Goal: Task Accomplishment & Management: Manage account settings

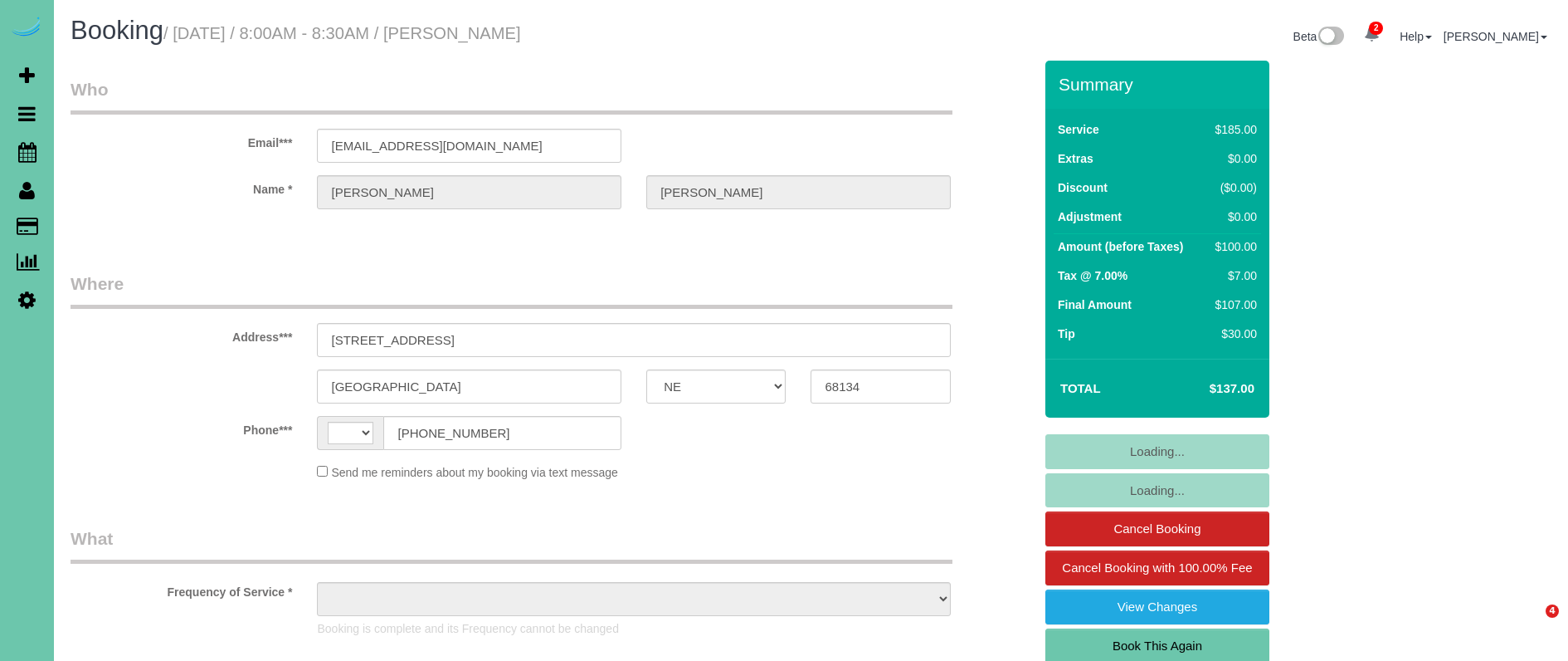
select select "NE"
select select "string:[GEOGRAPHIC_DATA]"
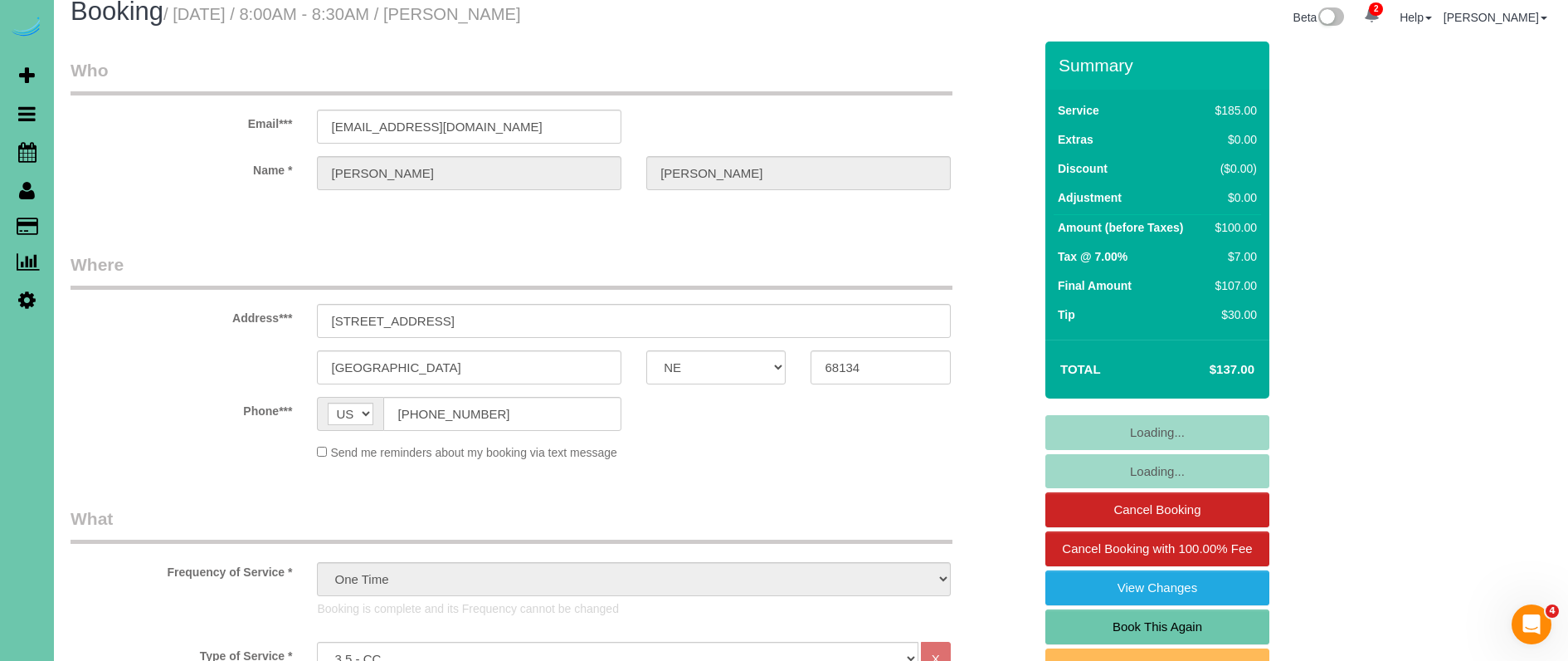
select select "object:851"
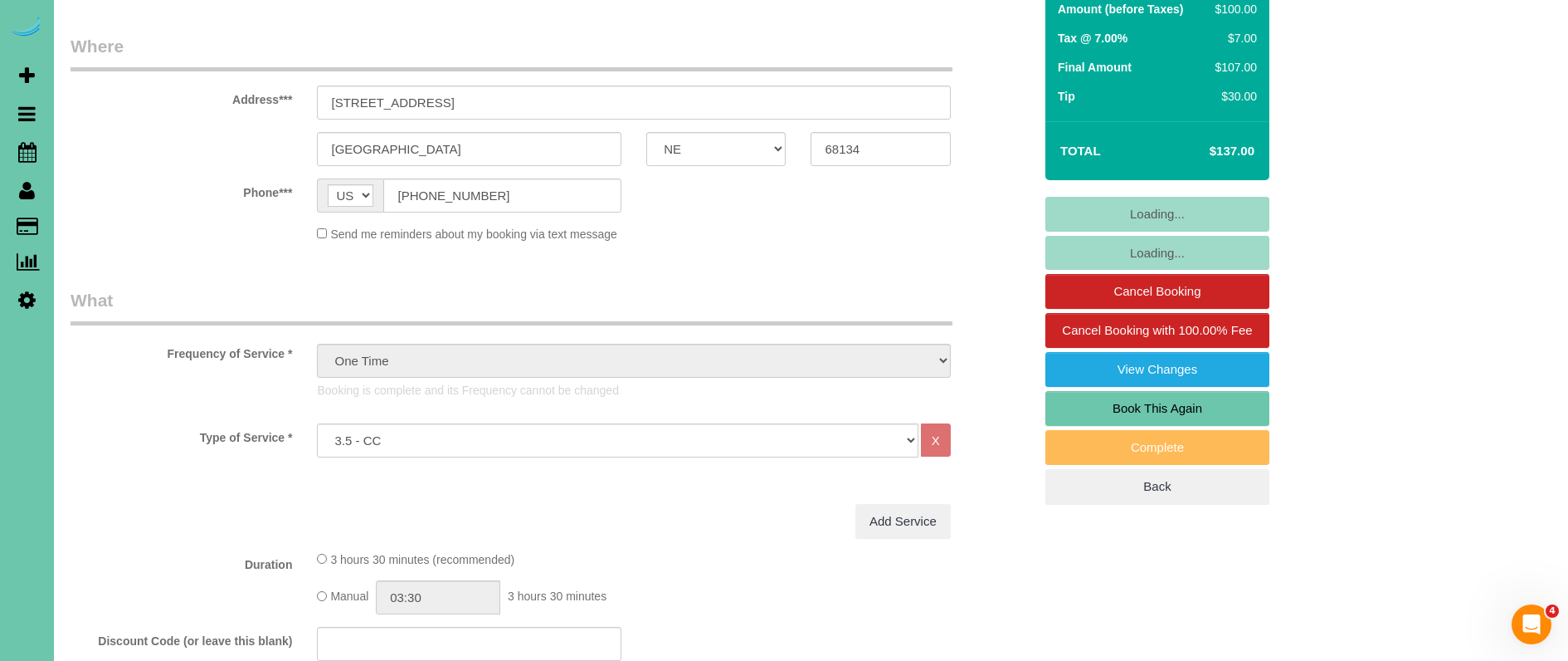
scroll to position [234, 0]
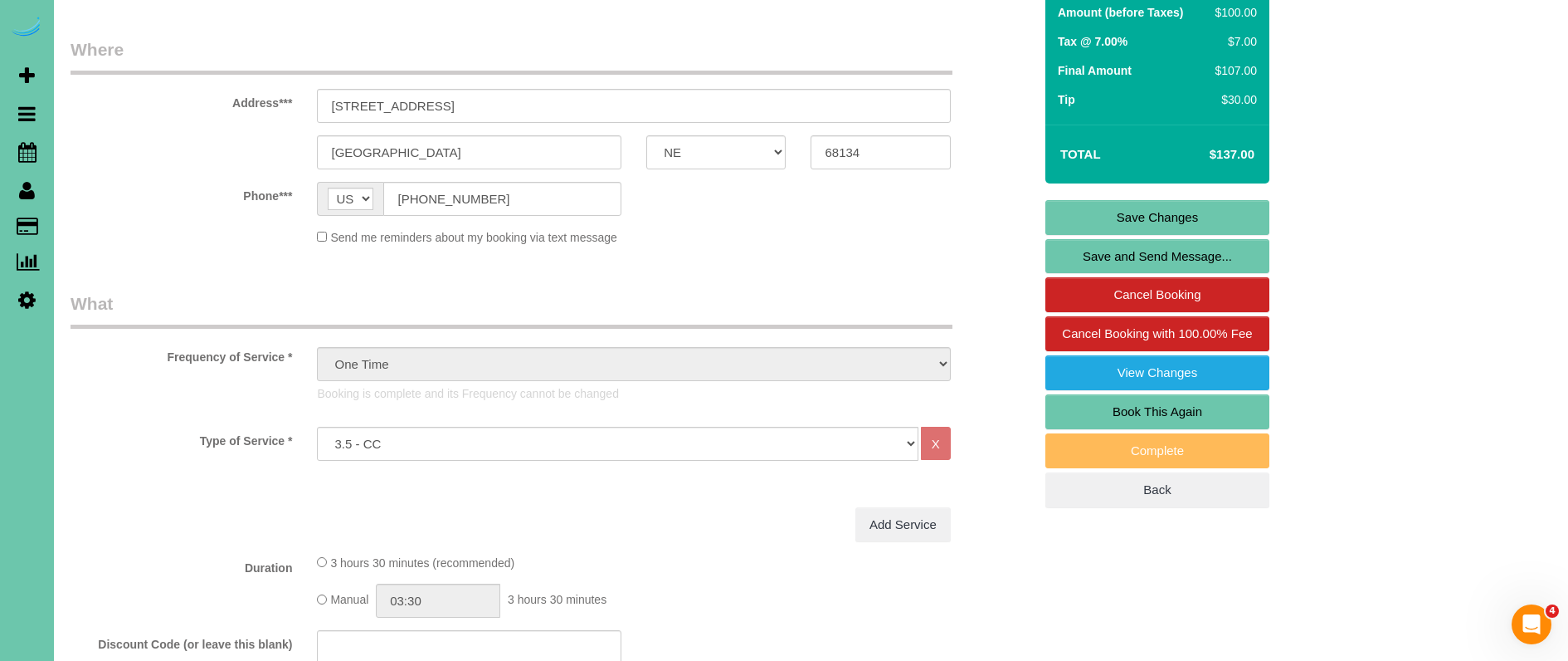
click at [1110, 406] on link "Book This Again" at bounding box center [1157, 412] width 224 height 35
select select "NE"
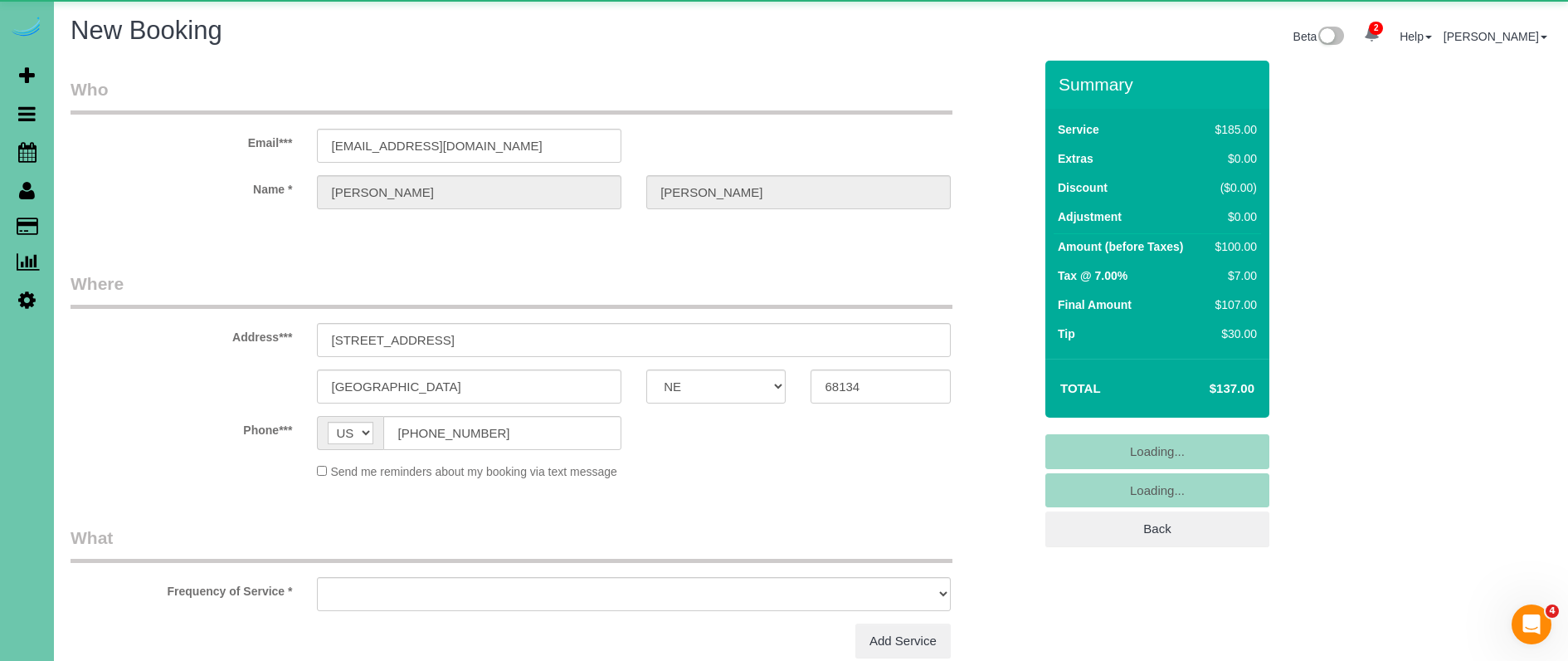
select select "string:fspay-0f9a2e36-7b3a-4b97-9fd2-5472cac608cf"
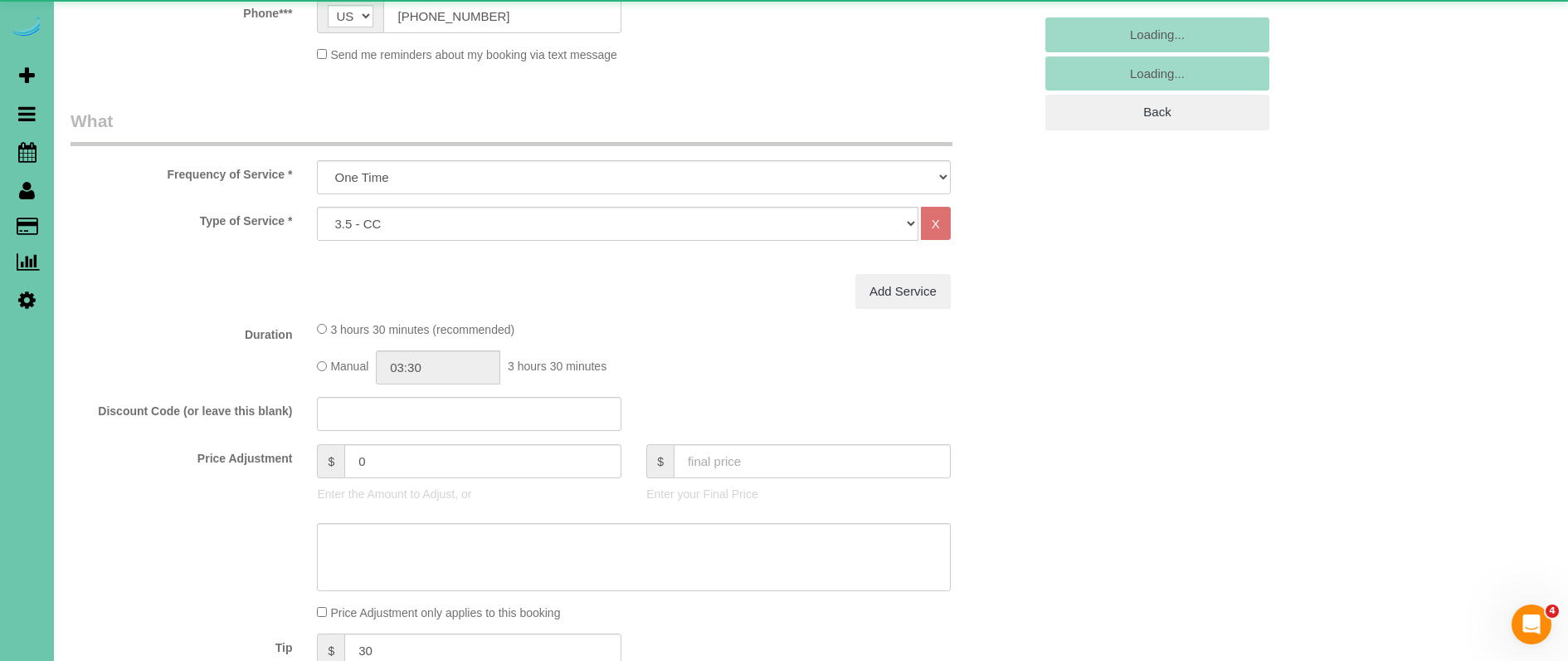
select select "object:1644"
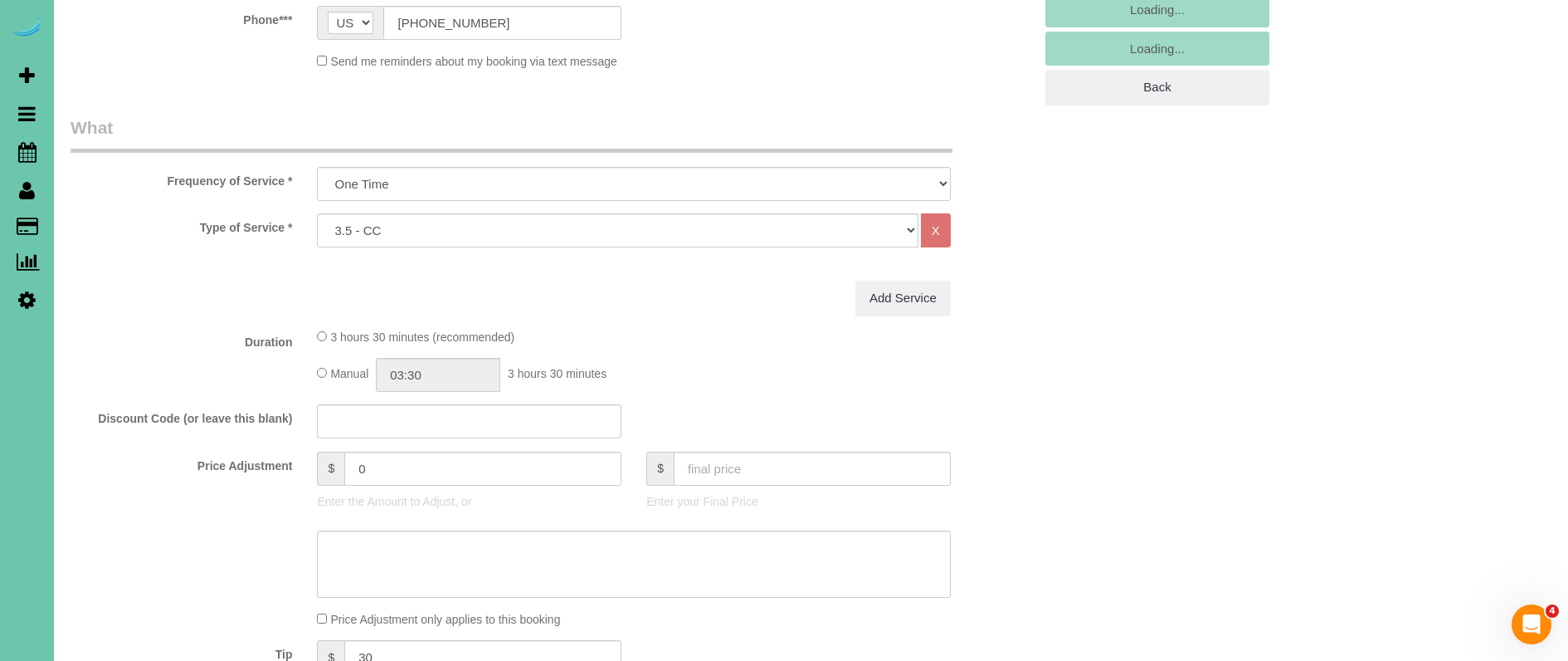
scroll to position [565, 0]
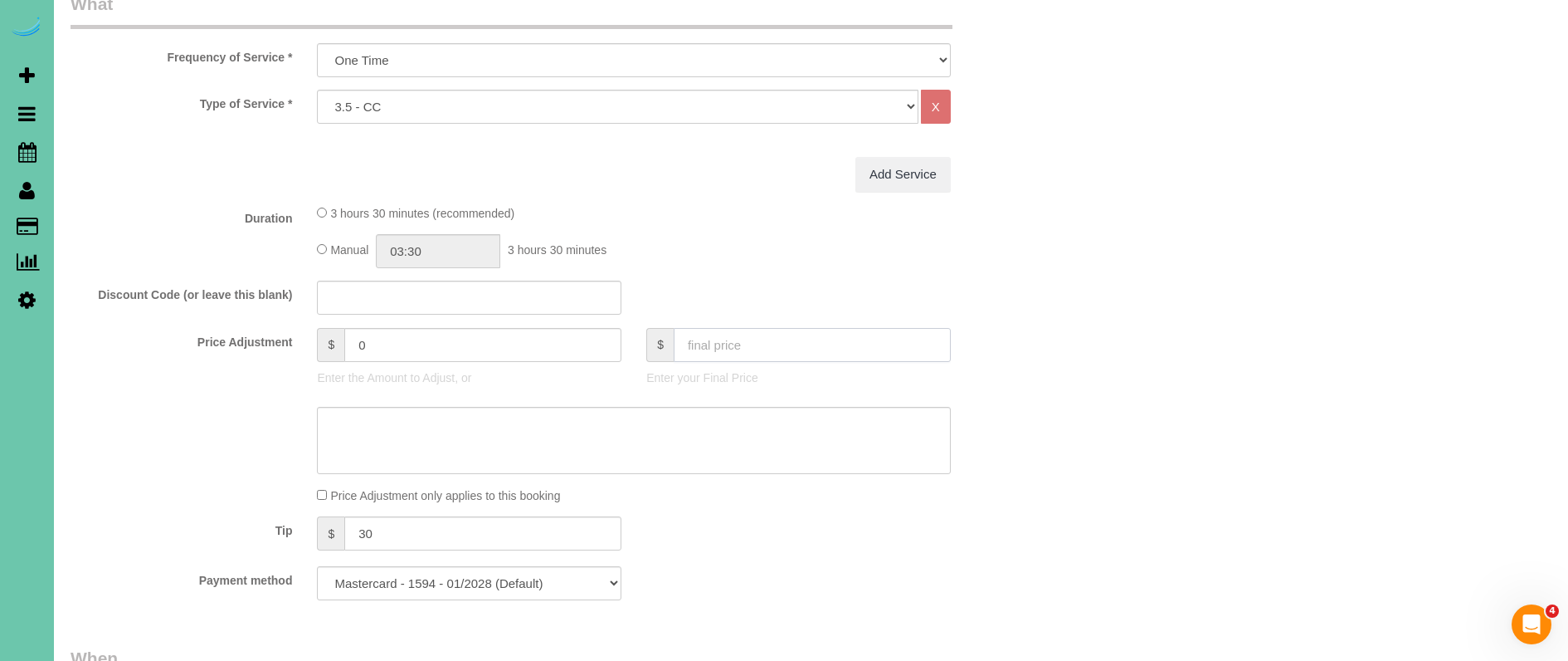
click at [729, 347] on input "text" at bounding box center [812, 344] width 277 height 34
type input "0"
drag, startPoint x: 404, startPoint y: 531, endPoint x: 247, endPoint y: 478, distance: 165.7
click at [247, 478] on fieldset "What Frequency of Service * One Time Weekly (0% for the First Booking) Bi-Weekl…" at bounding box center [552, 302] width 963 height 621
type input "-185"
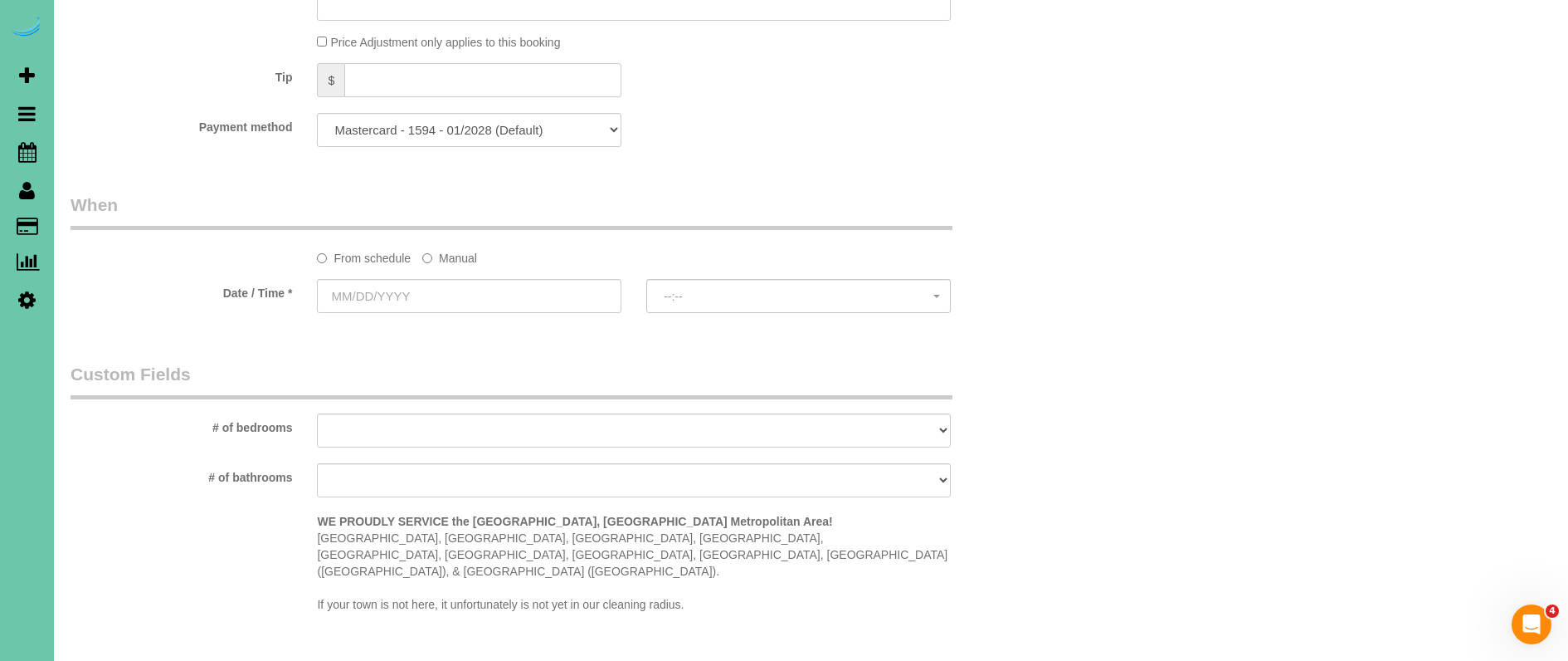
scroll to position [1031, 0]
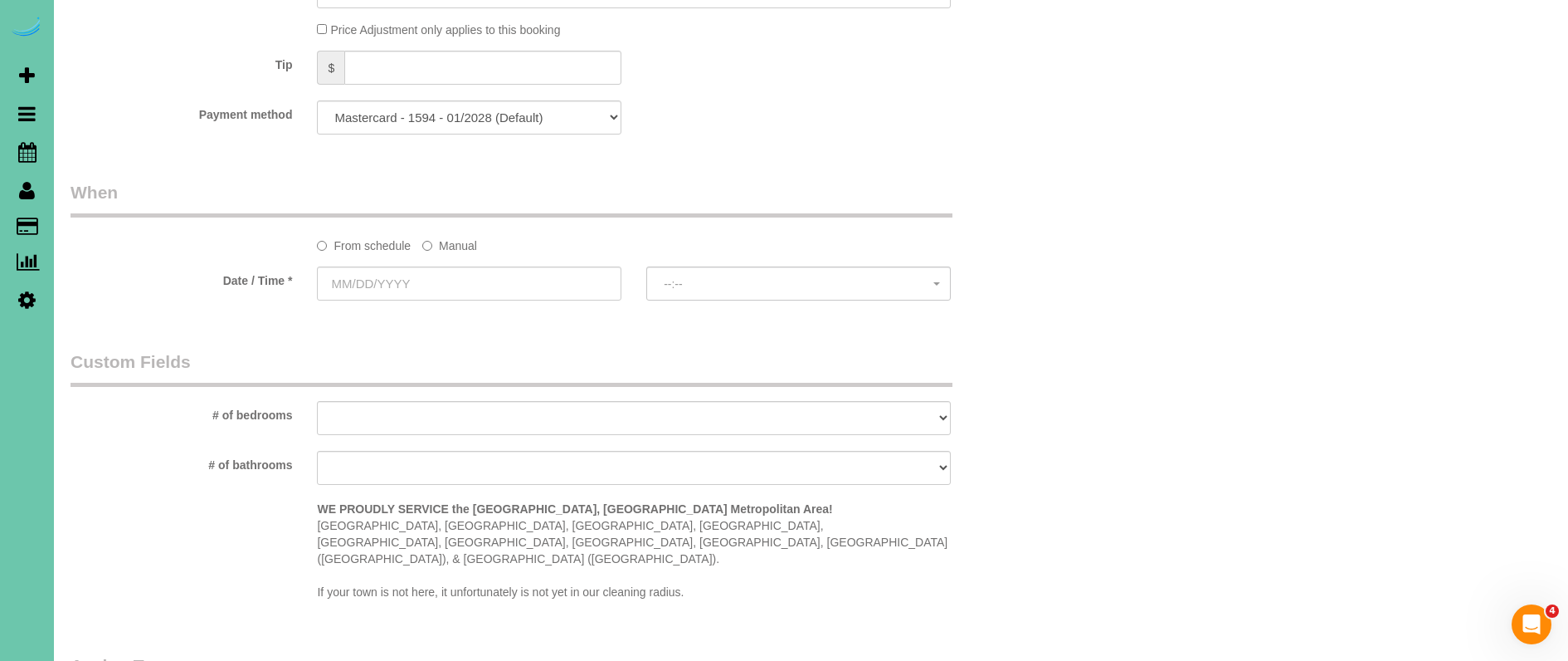
click at [441, 240] on label "Manual" at bounding box center [450, 243] width 55 height 22
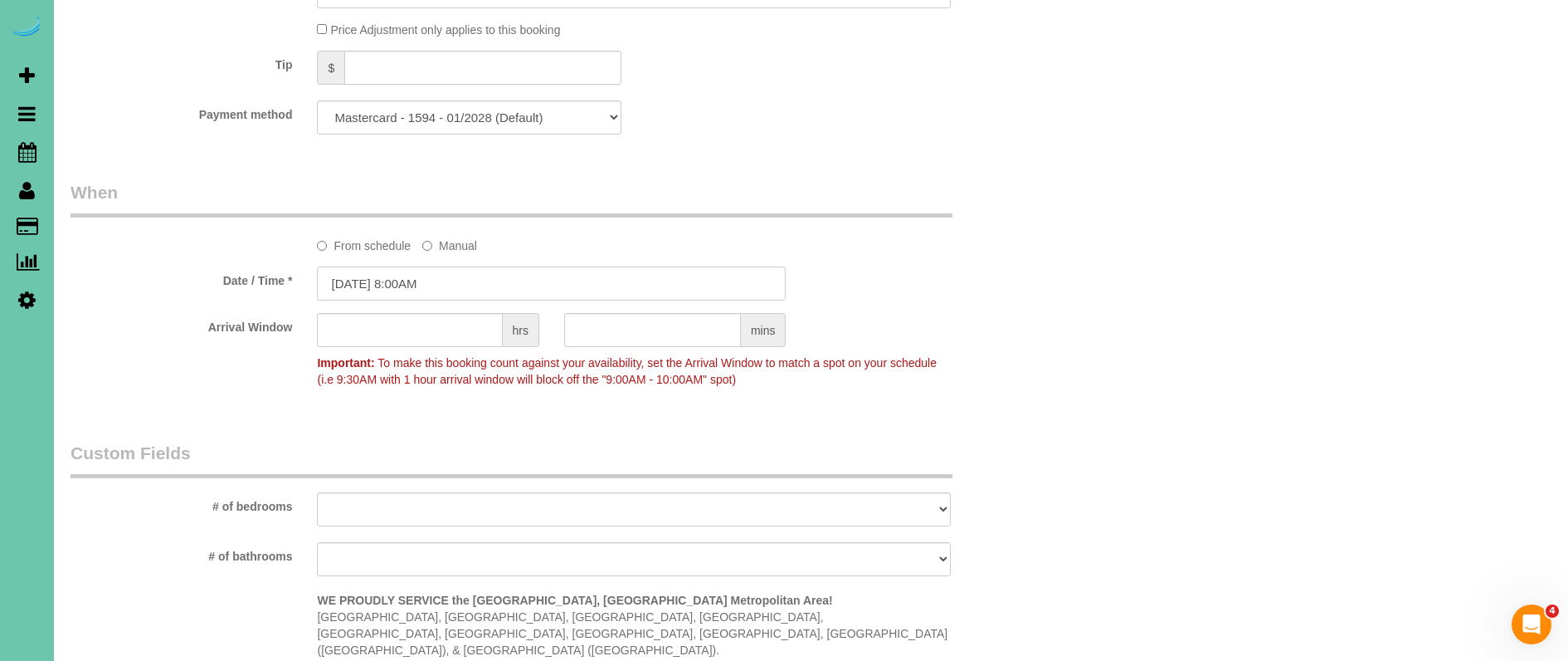
click at [439, 267] on input "09/15/2025 8:00AM" at bounding box center [550, 283] width 468 height 34
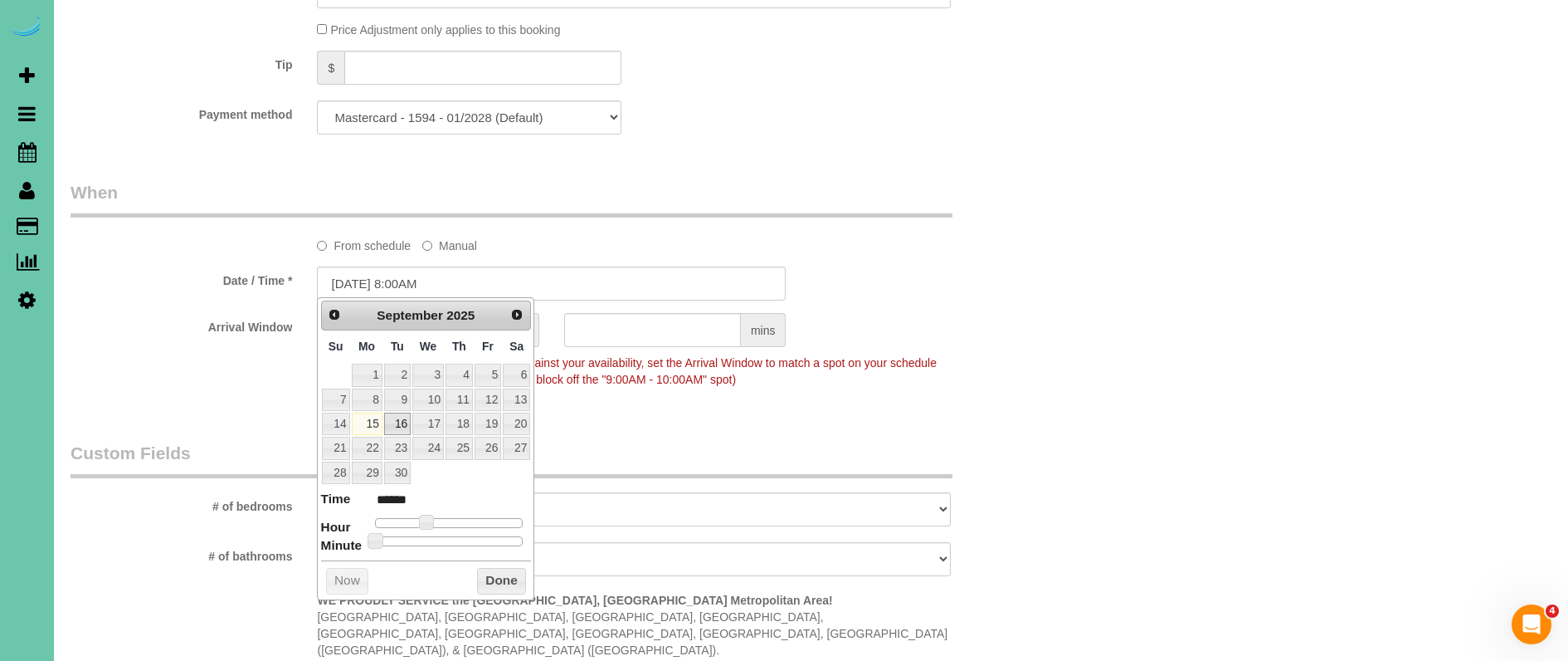
click at [393, 418] on link "16" at bounding box center [397, 423] width 27 height 22
type input "09/16/2025 9:00AM"
type input "******"
type input "09/16/2025 10:00AM"
type input "*******"
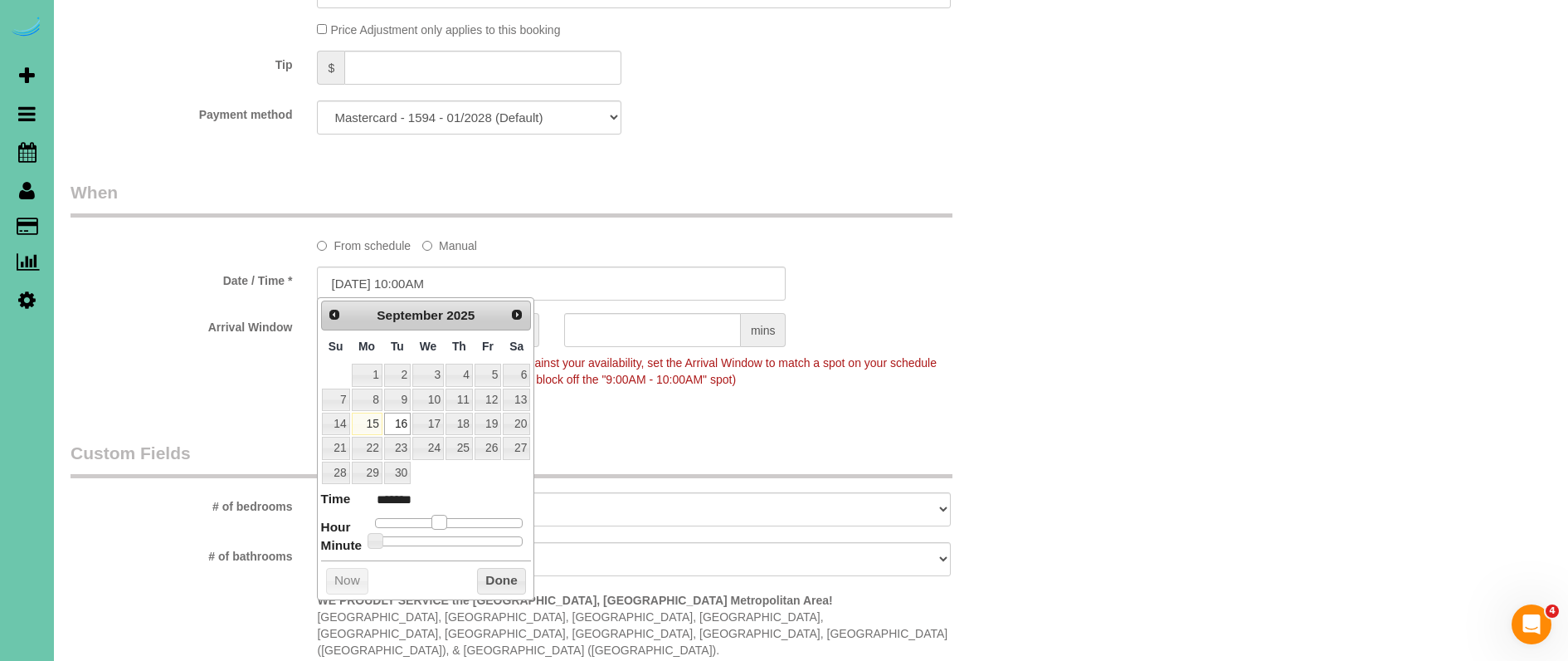
type input "09/16/2025 11:00AM"
type input "*******"
type input "09/16/2025 12:00PM"
type input "*******"
type input "09/16/2025 1:00PM"
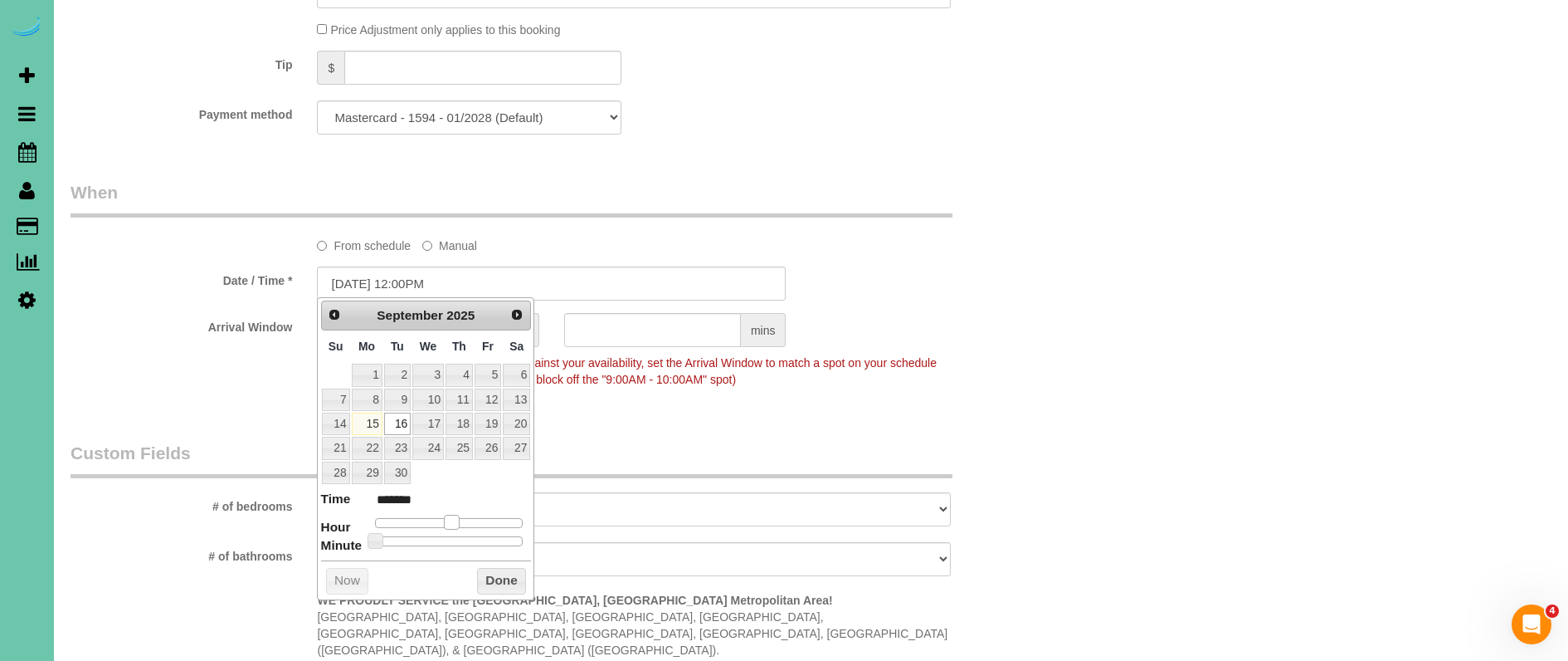
type input "******"
type input "09/16/2025 12:00PM"
type input "*******"
drag, startPoint x: 436, startPoint y: 518, endPoint x: 479, endPoint y: 504, distance: 45.2
click at [455, 518] on span at bounding box center [451, 522] width 15 height 15
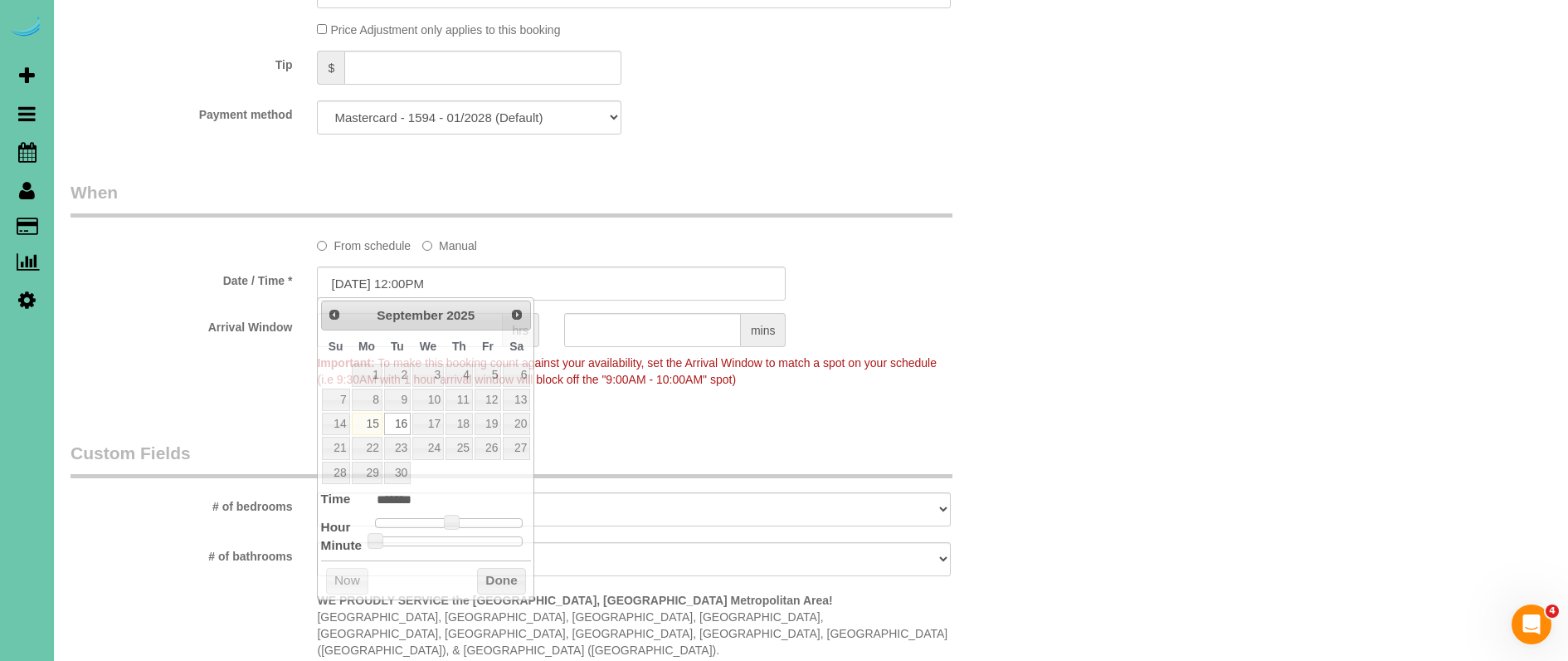
drag, startPoint x: 616, startPoint y: 430, endPoint x: 566, endPoint y: 430, distance: 50.0
click at [615, 430] on div "Who Email*** dixondarlas@gmail.com Name * Darla Dixon Where Address*** 2206 N 9…" at bounding box center [551, 140] width 987 height 2221
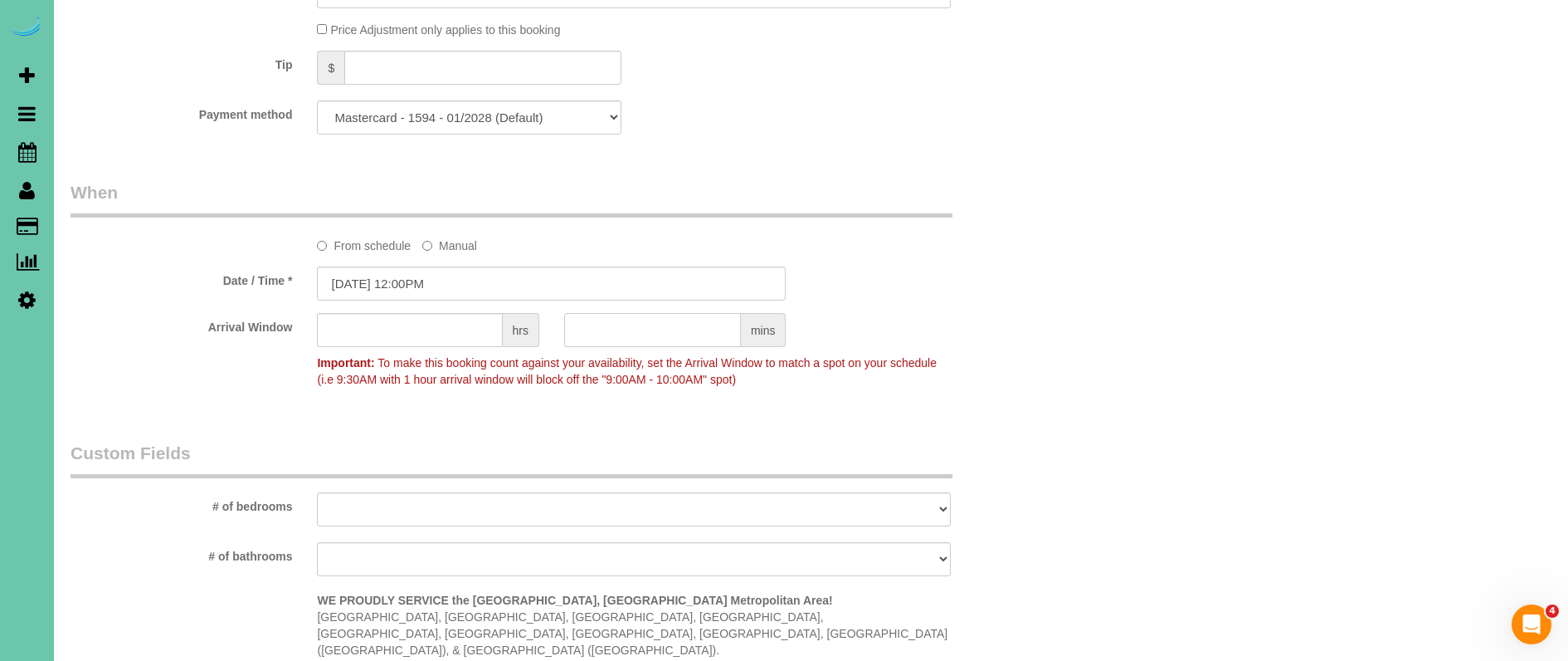
click at [651, 334] on input "text" at bounding box center [652, 330] width 177 height 34
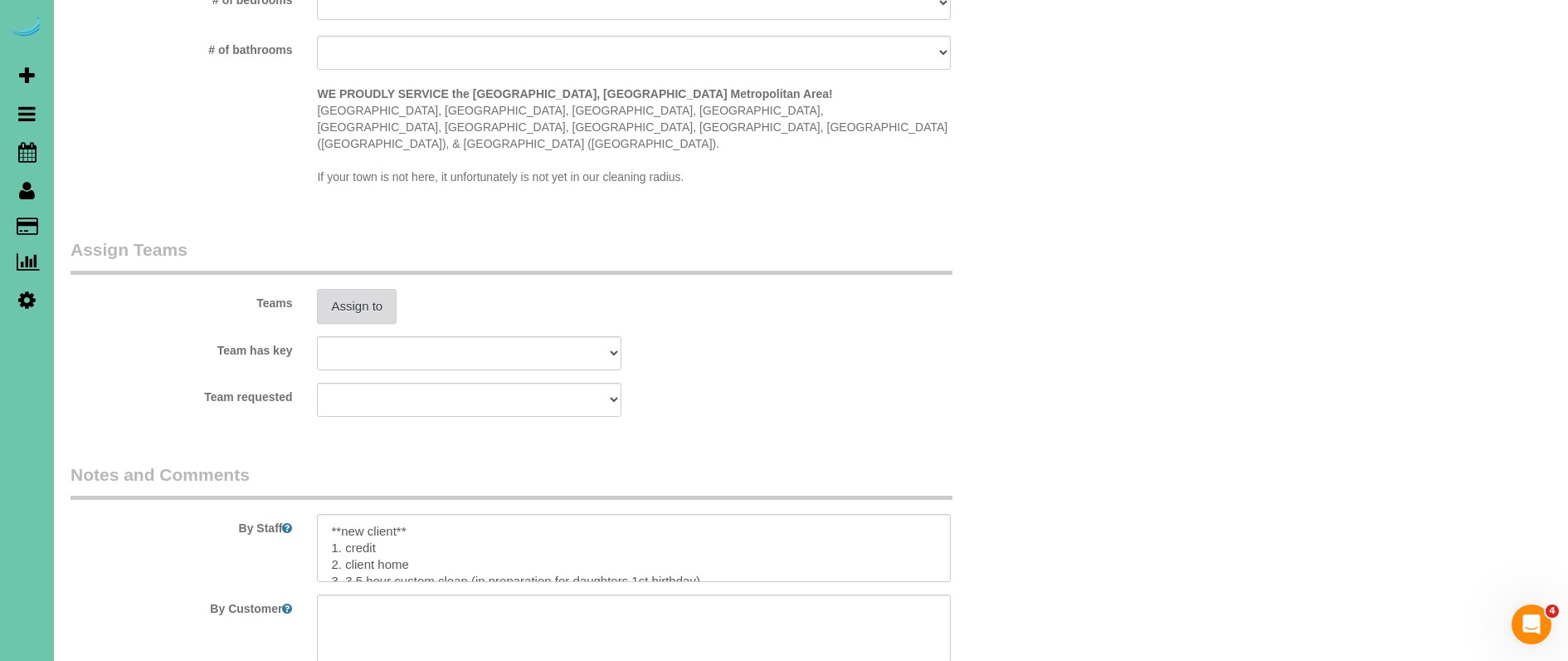
scroll to position [1539, 0]
type input "30"
click at [352, 287] on button "Assign to" at bounding box center [356, 305] width 80 height 35
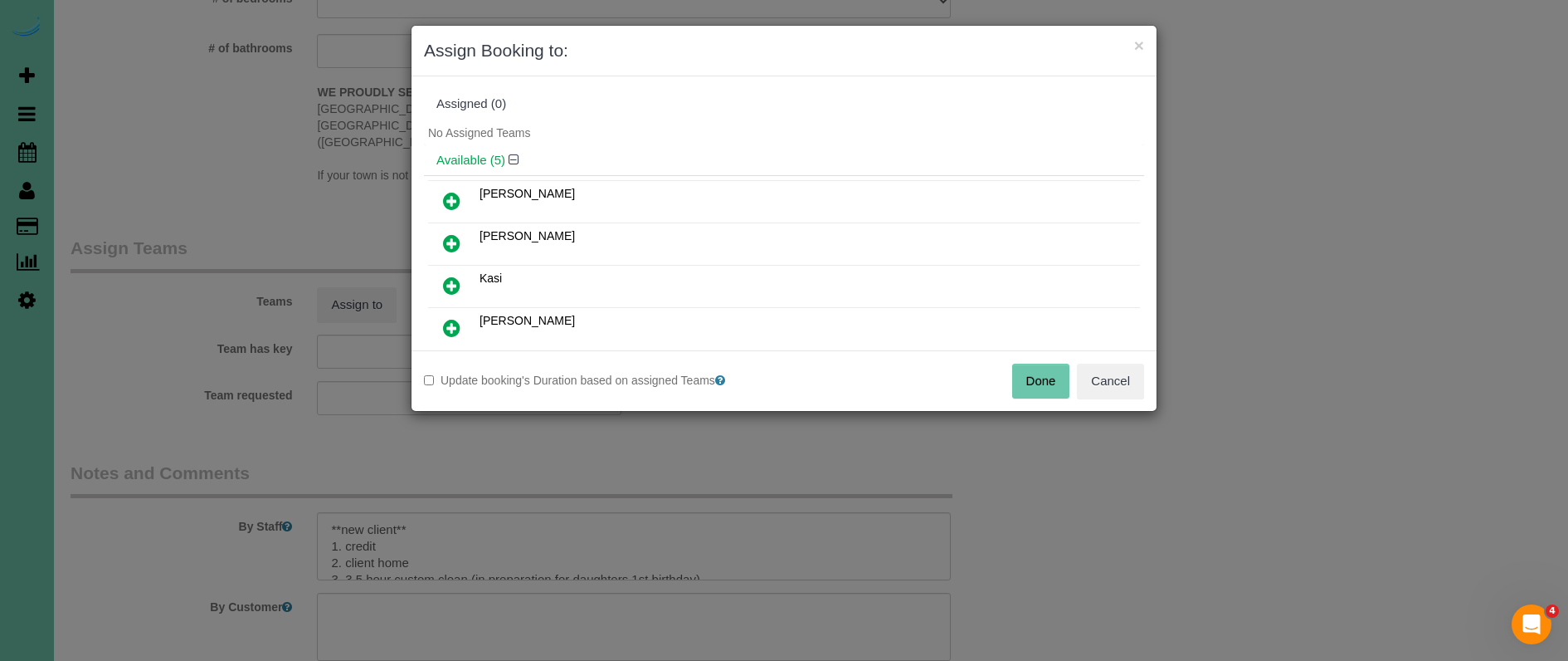
click at [451, 277] on icon at bounding box center [452, 285] width 17 height 20
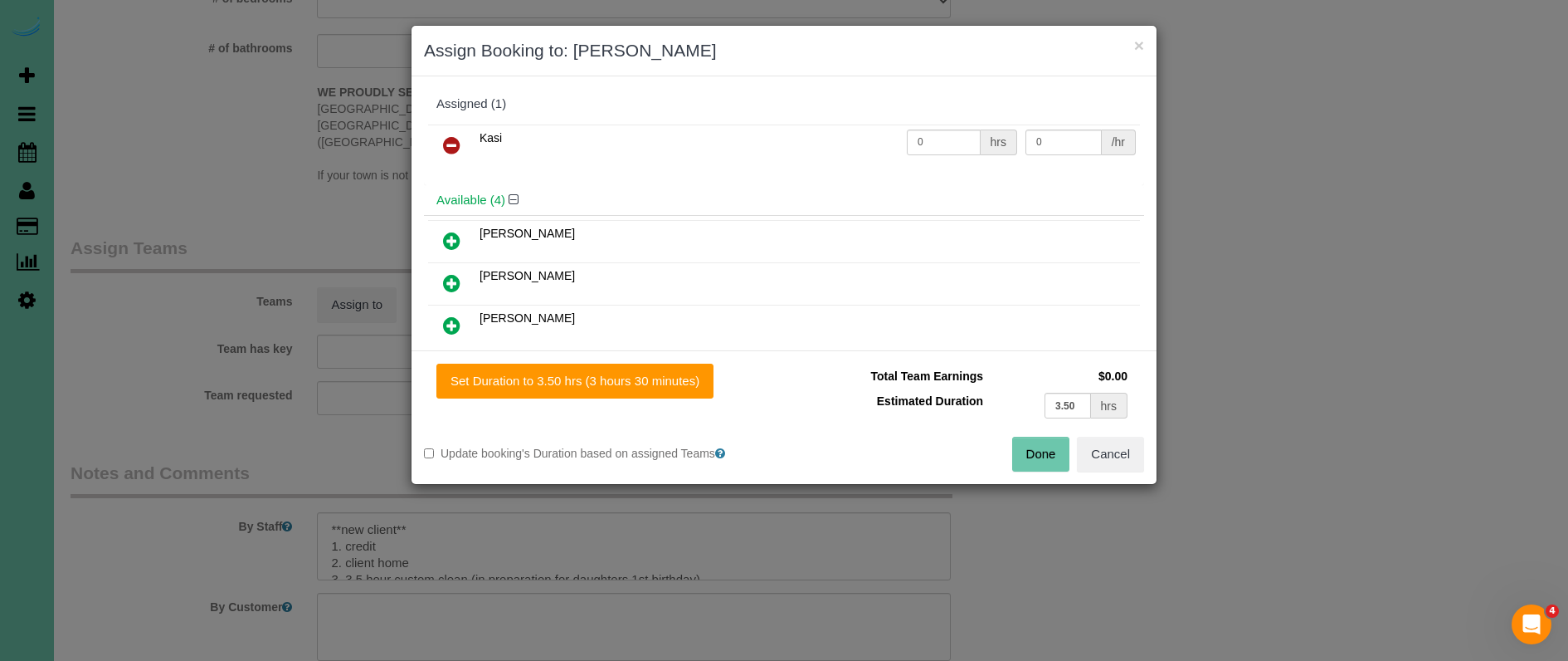
drag, startPoint x: 593, startPoint y: 389, endPoint x: 686, endPoint y: 398, distance: 93.4
click at [593, 389] on button "Set Duration to 3.50 hrs (3 hours 30 minutes)" at bounding box center [574, 381] width 277 height 35
type input "3.50"
drag, startPoint x: 1032, startPoint y: 458, endPoint x: 1009, endPoint y: 451, distance: 24.0
click at [1032, 458] on button "Done" at bounding box center [1041, 454] width 58 height 35
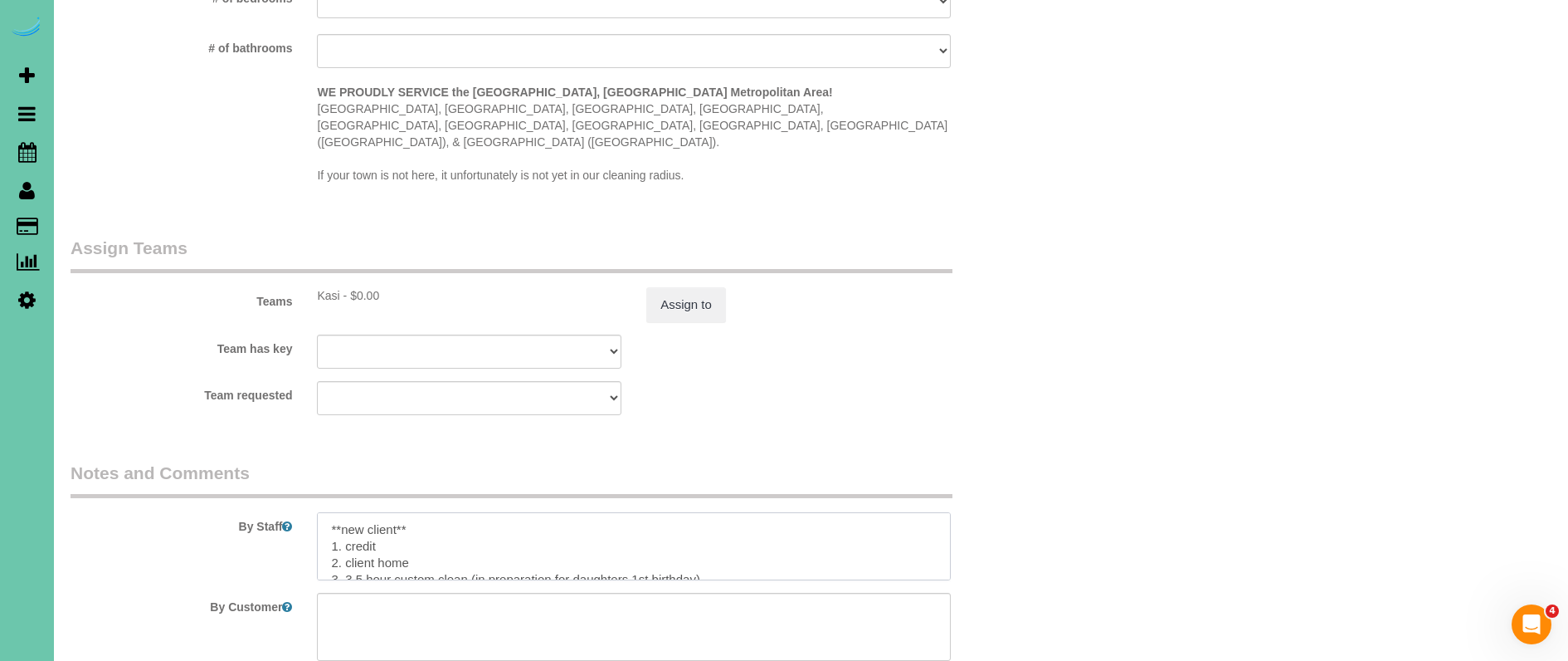
drag, startPoint x: 428, startPoint y: 489, endPoint x: 341, endPoint y: 492, distance: 87.1
click at [340, 512] on textarea at bounding box center [633, 546] width 633 height 68
drag, startPoint x: 677, startPoint y: 502, endPoint x: 553, endPoint y: 506, distance: 124.1
click at [473, 512] on textarea at bounding box center [633, 546] width 633 height 68
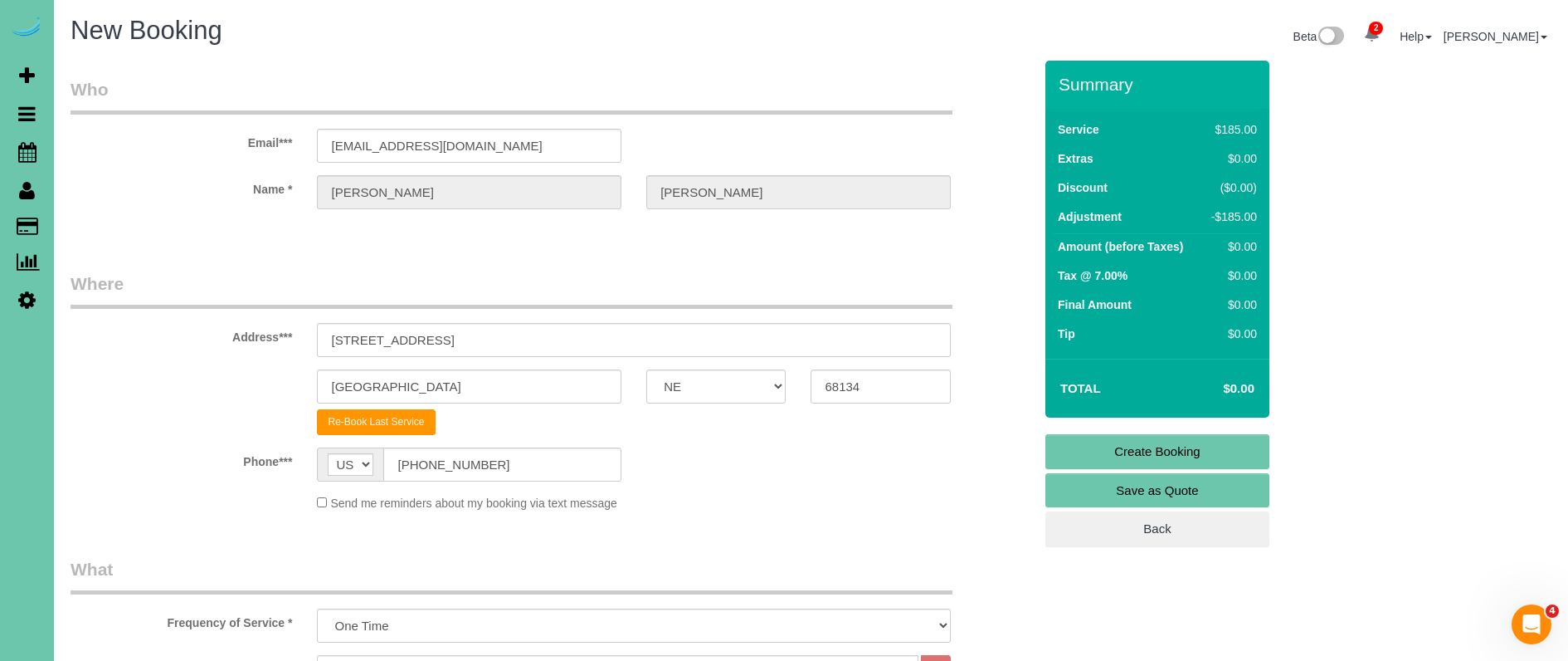
scroll to position [0, 0]
type textarea "**last cleaned 4/2/25** 1. credit 2. client home 3. 3.5 hour custom clean wishl…"
click at [1084, 447] on link "Create Booking" at bounding box center [1157, 452] width 224 height 35
